Goal: Transaction & Acquisition: Subscribe to service/newsletter

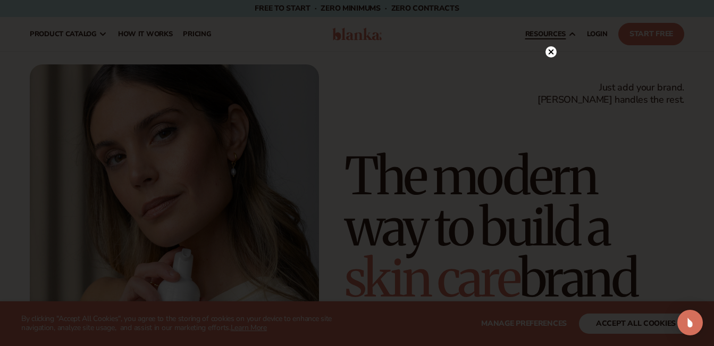
click at [554, 51] on circle at bounding box center [551, 51] width 11 height 11
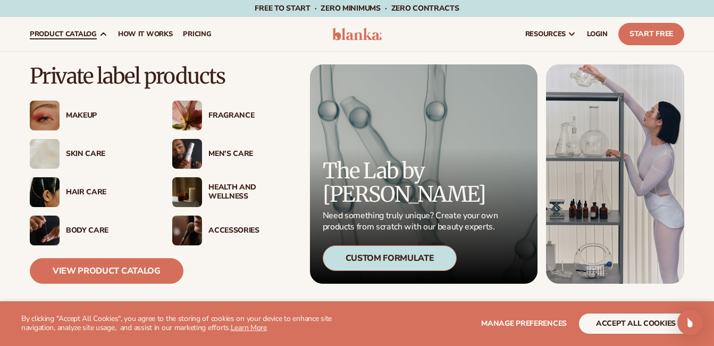
click at [88, 119] on div "Makeup" at bounding box center [108, 115] width 85 height 9
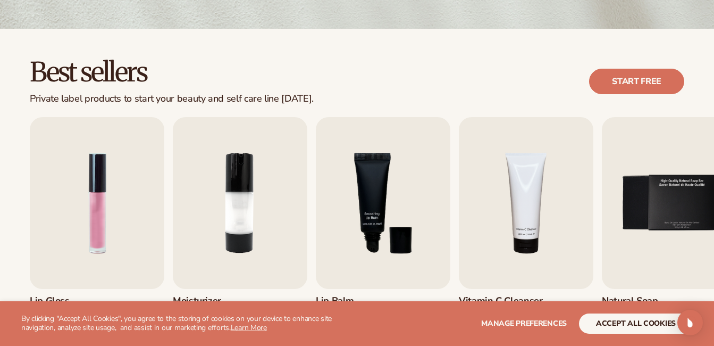
scroll to position [266, 0]
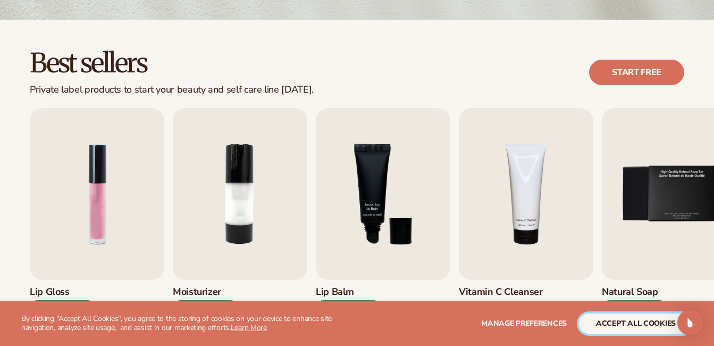
click at [628, 323] on button "accept all cookies" at bounding box center [636, 323] width 114 height 20
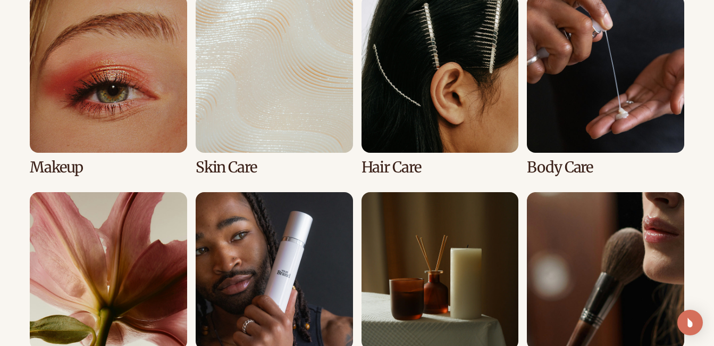
scroll to position [798, 0]
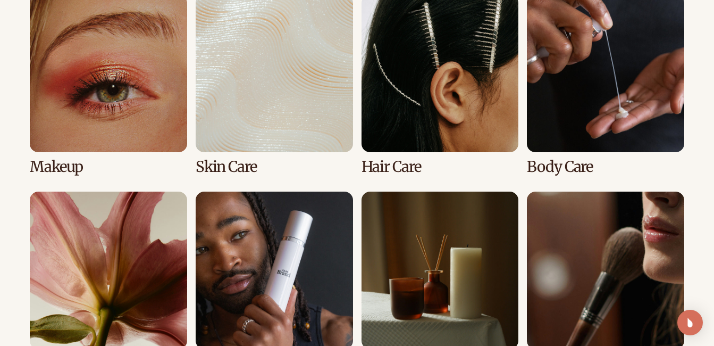
click at [112, 74] on link "1 / 8" at bounding box center [108, 85] width 157 height 180
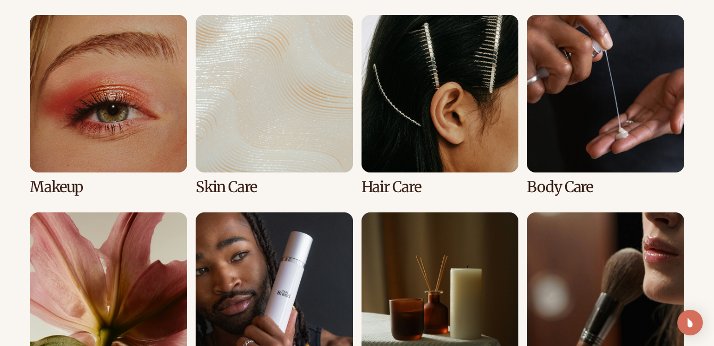
scroll to position [957, 0]
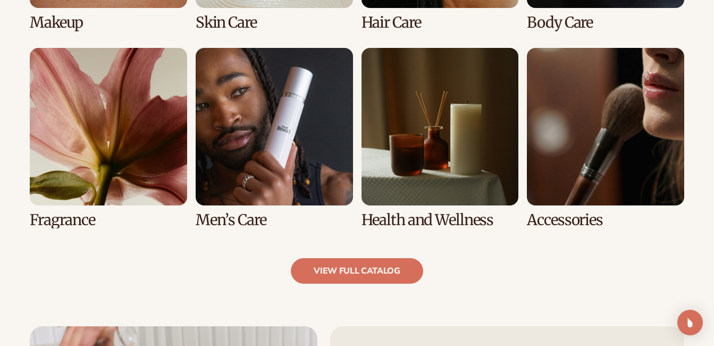
click at [104, 141] on link "5 / 8" at bounding box center [108, 138] width 157 height 180
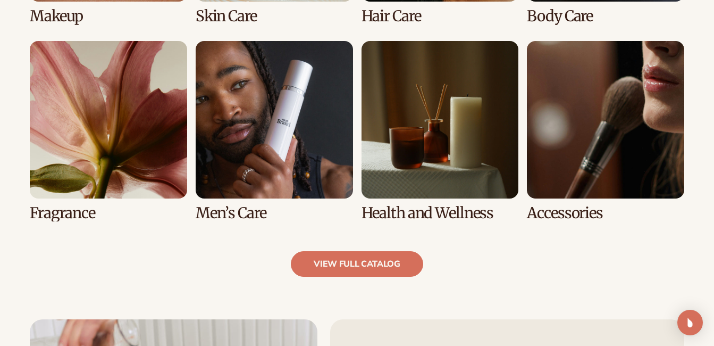
scroll to position [1011, 0]
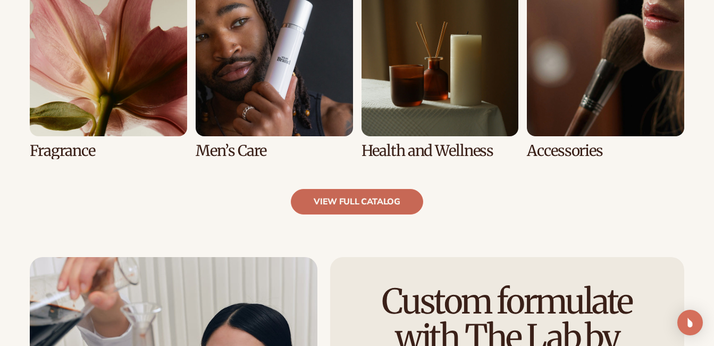
click at [385, 199] on link "view full catalog" at bounding box center [357, 202] width 132 height 26
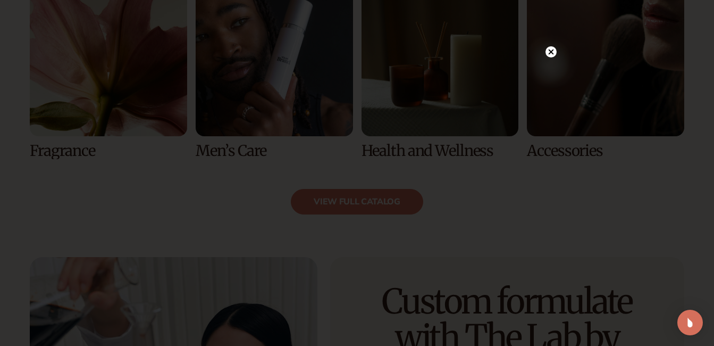
click at [557, 52] on div at bounding box center [357, 173] width 714 height 346
click at [555, 52] on circle at bounding box center [551, 51] width 11 height 11
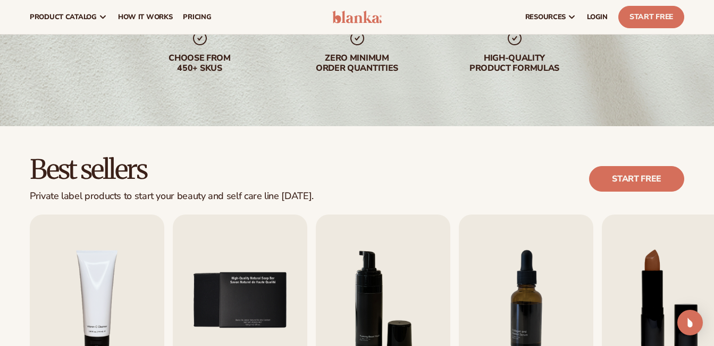
scroll to position [0, 0]
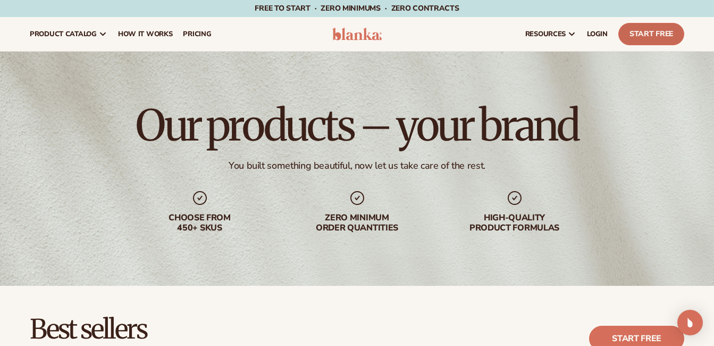
click at [650, 31] on link "Start Free" at bounding box center [652, 34] width 66 height 22
click at [588, 34] on span "LOGIN" at bounding box center [597, 34] width 21 height 9
click at [593, 34] on span "LOGIN" at bounding box center [597, 34] width 21 height 9
